Goal: Check status: Check status

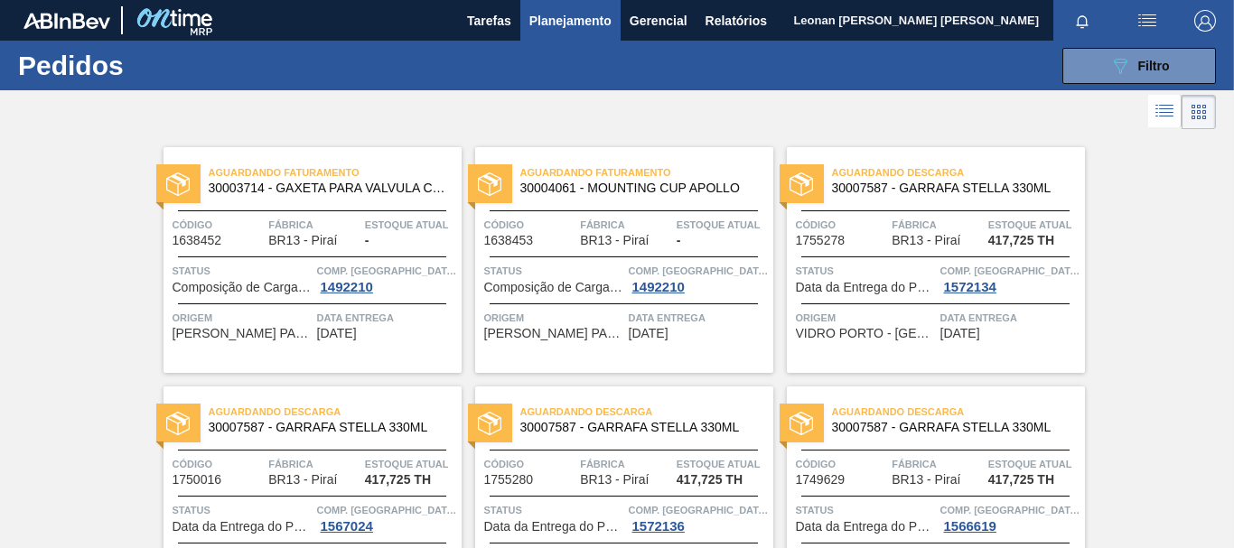
scroll to position [210, 0]
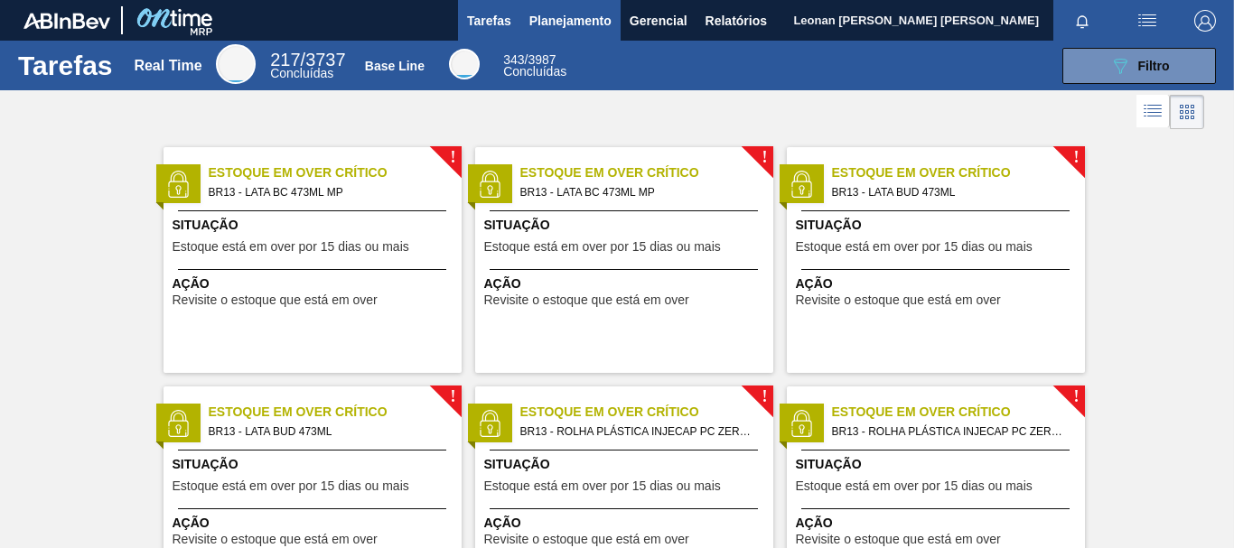
click at [591, 17] on span "Planejamento" at bounding box center [570, 21] width 82 height 22
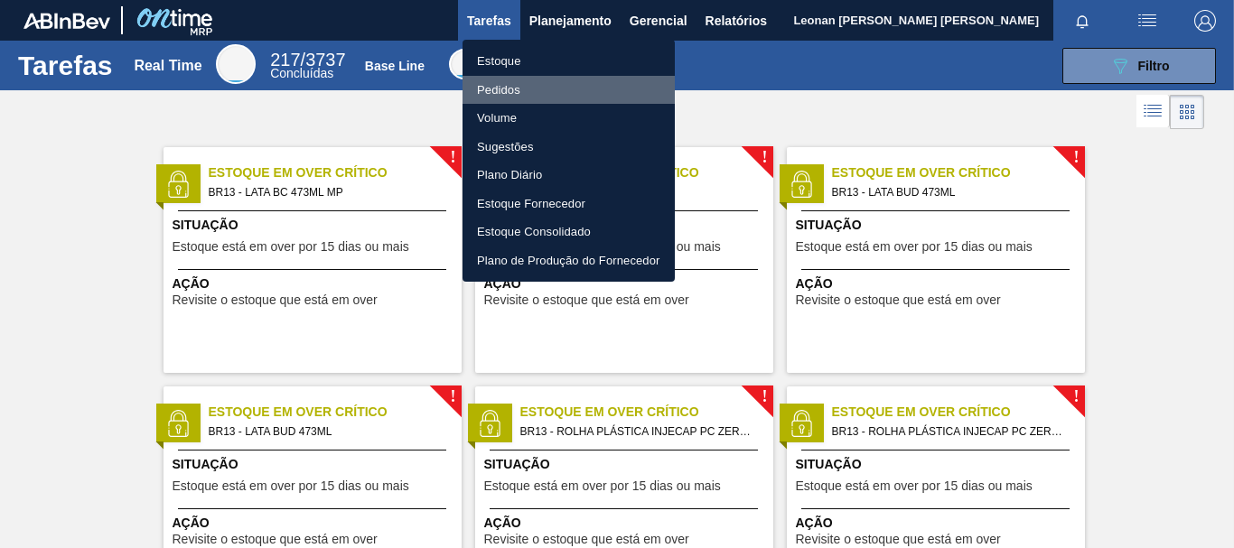
click at [497, 85] on li "Pedidos" at bounding box center [569, 90] width 212 height 29
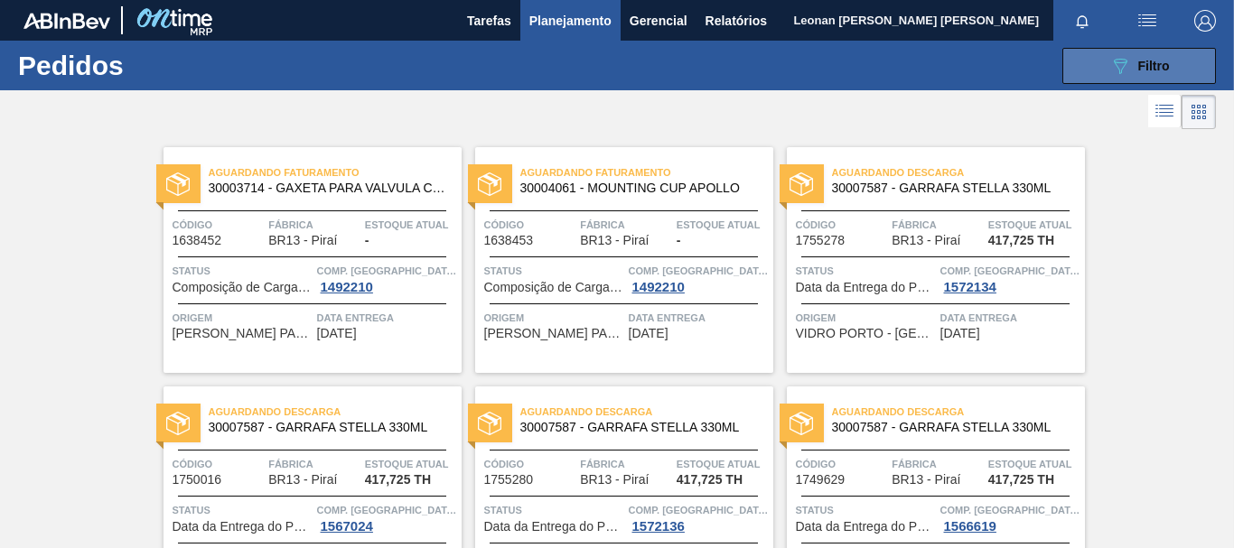
click at [1129, 73] on div "089F7B8B-B2A5-4AFE-B5C0-19BA573D28AC Filtro" at bounding box center [1139, 66] width 61 height 22
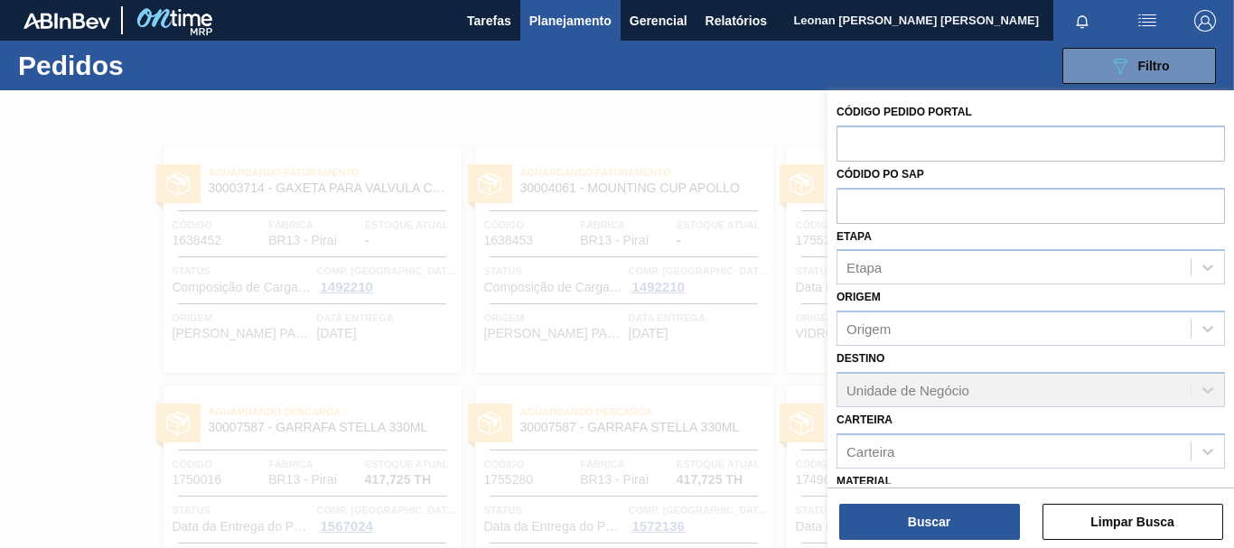
scroll to position [210, 0]
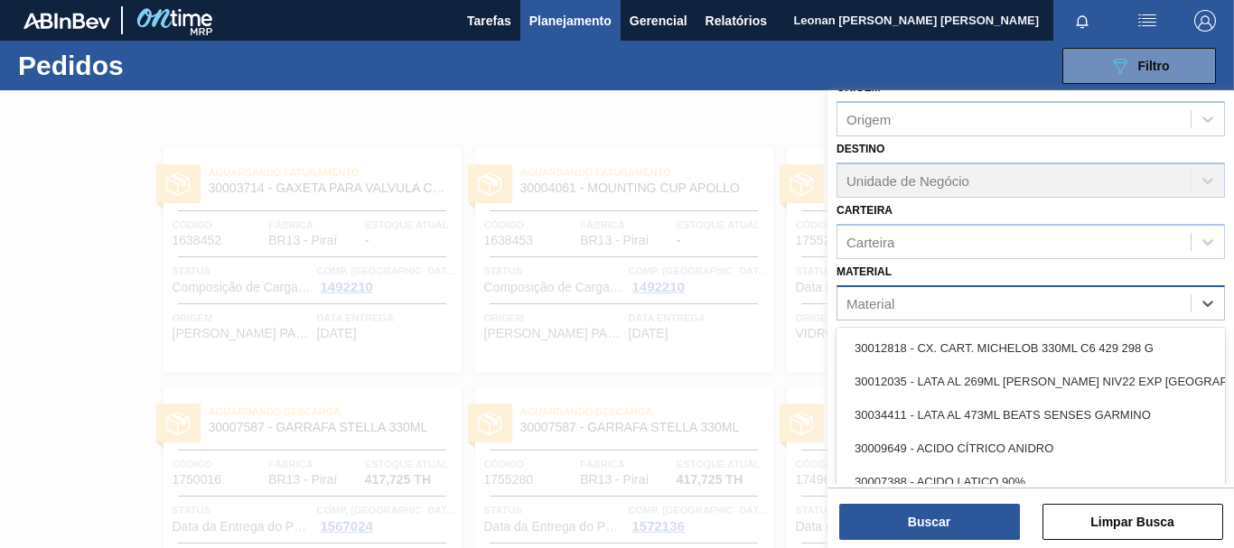
click at [955, 305] on div "Material" at bounding box center [1013, 303] width 353 height 26
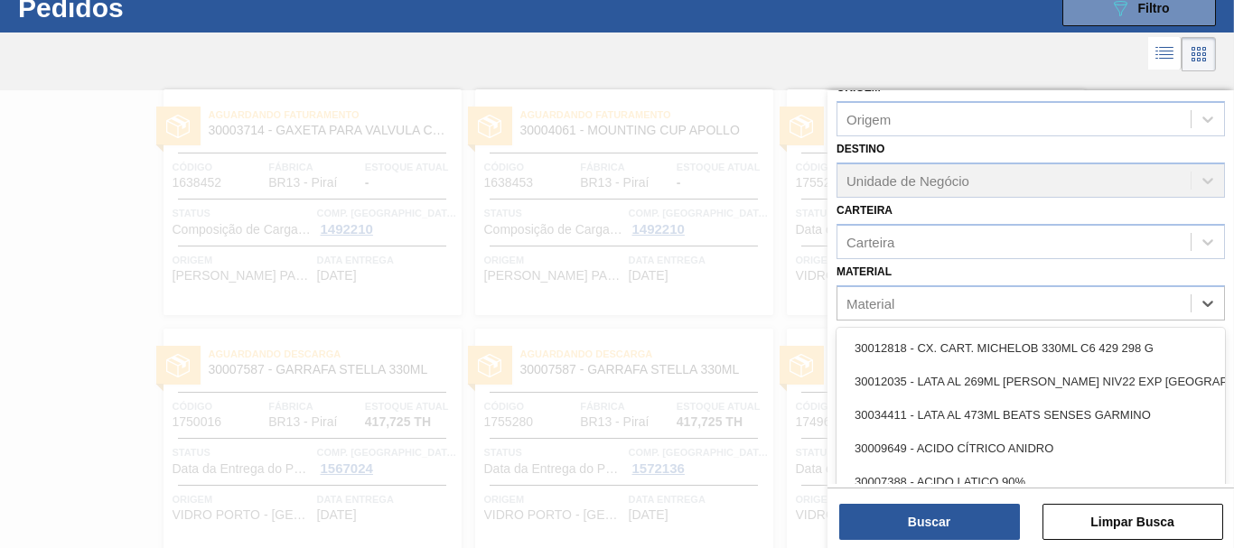
scroll to position [58, 0]
type input "4670"
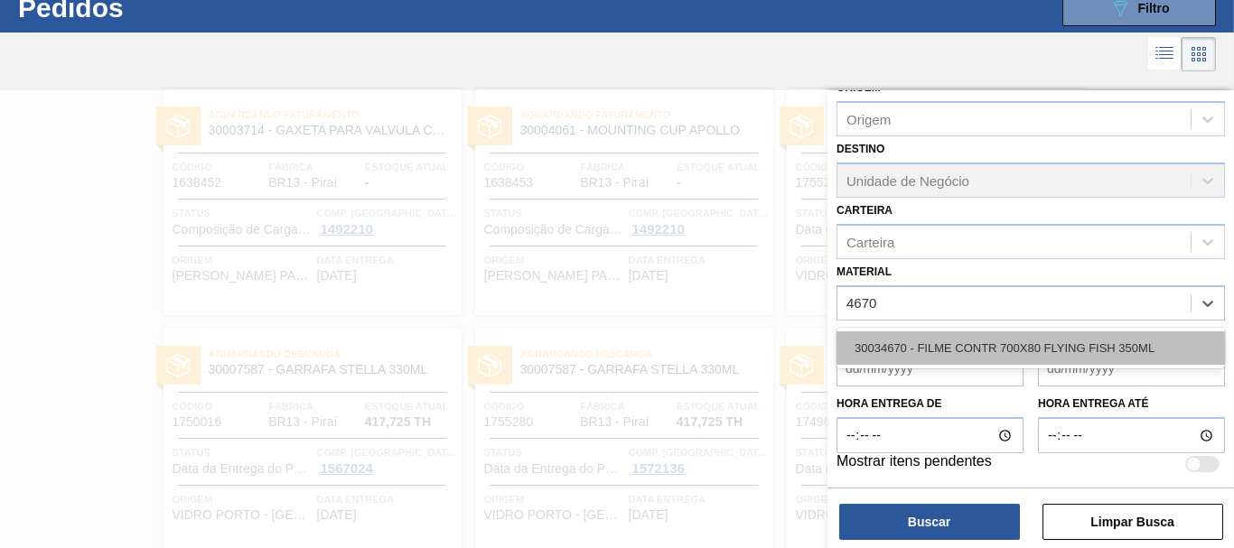
click at [1027, 351] on div "30034670 - FILME CONTR 700X80 FLYING FISH 350ML" at bounding box center [1031, 348] width 388 height 33
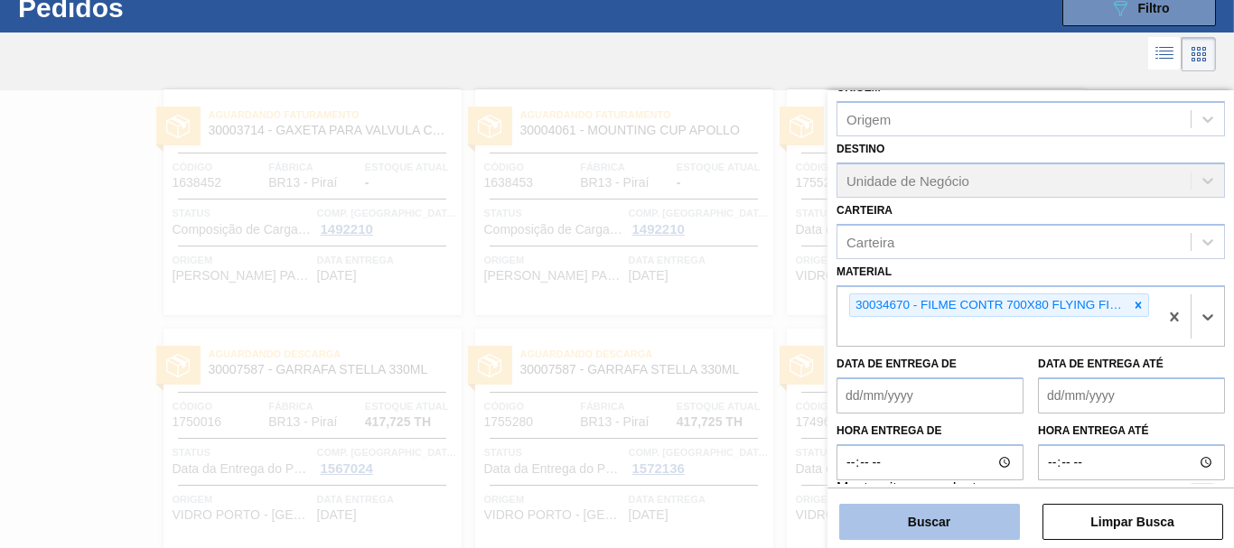
click at [949, 515] on button "Buscar" at bounding box center [929, 522] width 181 height 36
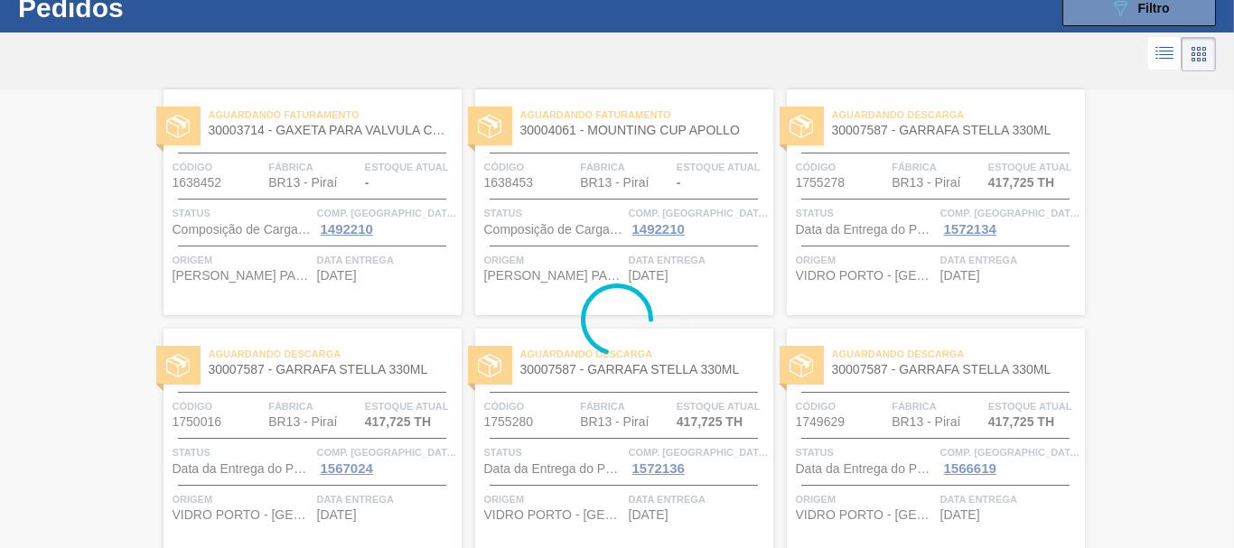
scroll to position [0, 0]
